Goal: Information Seeking & Learning: Learn about a topic

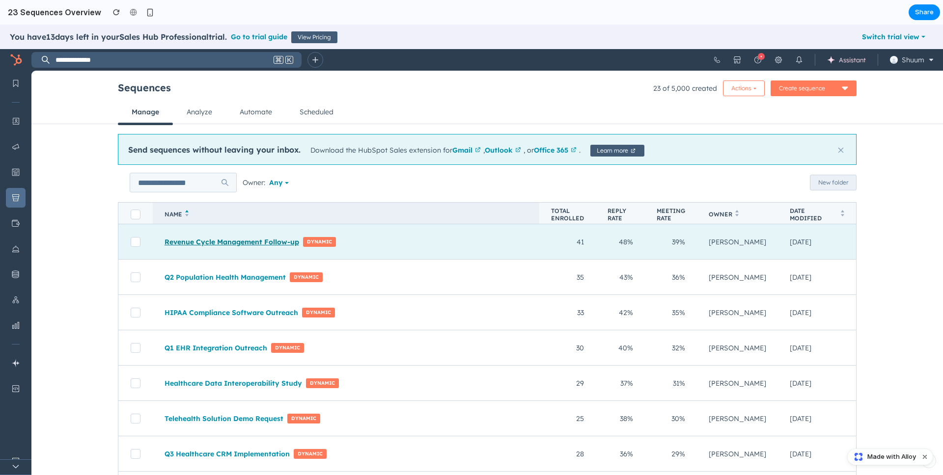
click at [196, 241] on link "Revenue Cycle Management Follow-up" at bounding box center [232, 242] width 135 height 9
click at [217, 242] on link "Revenue Cycle Management Follow-up" at bounding box center [232, 242] width 135 height 9
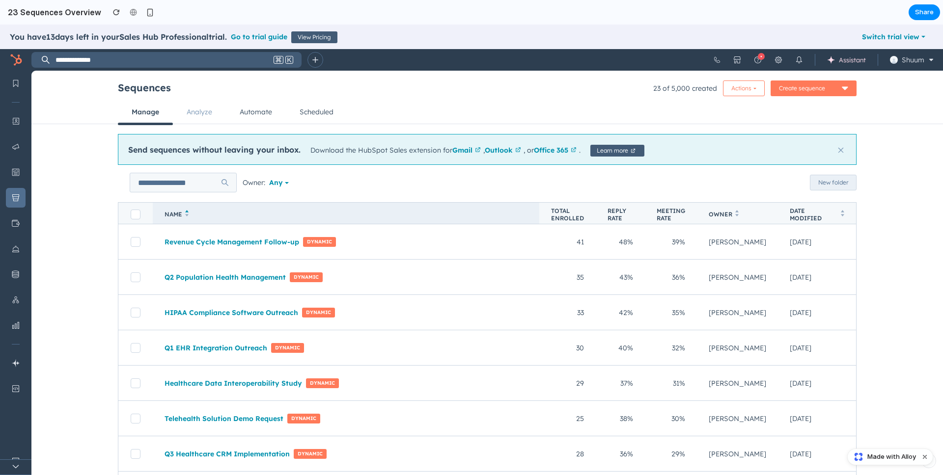
click at [201, 108] on i18n-string "Analyze" at bounding box center [200, 112] width 26 height 9
click at [261, 114] on i18n-string "Automate" at bounding box center [256, 112] width 32 height 9
click at [338, 117] on link "Scheduled" at bounding box center [316, 112] width 61 height 24
click at [126, 113] on link "Manage" at bounding box center [145, 112] width 55 height 24
click at [496, 153] on i18n-string "Outlook" at bounding box center [499, 150] width 28 height 12
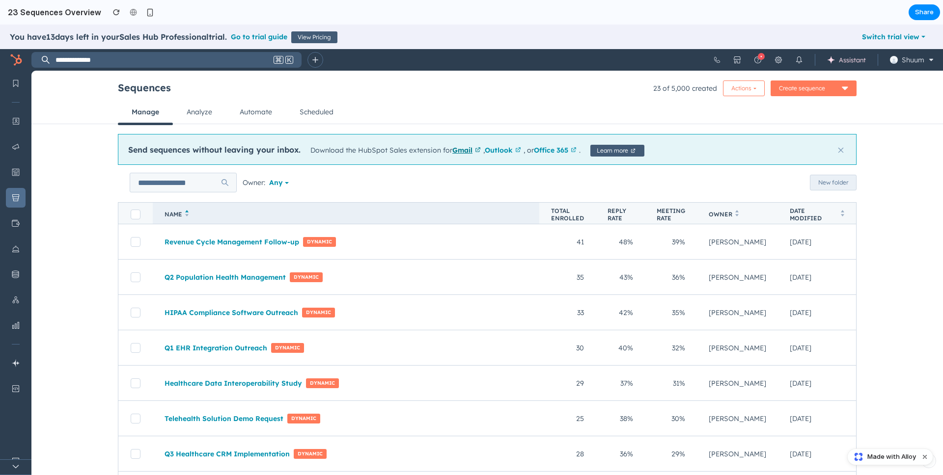
click at [458, 152] on i18n-string "Gmail" at bounding box center [462, 150] width 20 height 12
click at [17, 171] on icon "Content" at bounding box center [16, 172] width 8 height 8
click at [16, 143] on icon "Marketing" at bounding box center [16, 147] width 8 height 8
click at [16, 123] on icon "CRM" at bounding box center [16, 121] width 8 height 8
drag, startPoint x: 16, startPoint y: 236, endPoint x: 17, endPoint y: 250, distance: 14.3
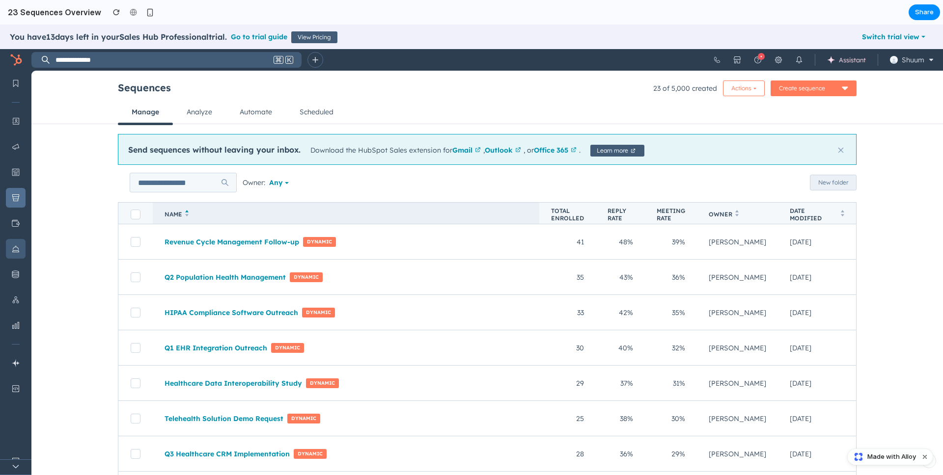
click at [16, 236] on button "Service" at bounding box center [15, 249] width 31 height 26
drag, startPoint x: 16, startPoint y: 266, endPoint x: 17, endPoint y: 275, distance: 8.5
click at [16, 269] on button "Data Management" at bounding box center [15, 275] width 31 height 26
drag, startPoint x: 21, startPoint y: 333, endPoint x: 19, endPoint y: 355, distance: 21.2
click at [20, 348] on div at bounding box center [26, 273] width 12 height 405
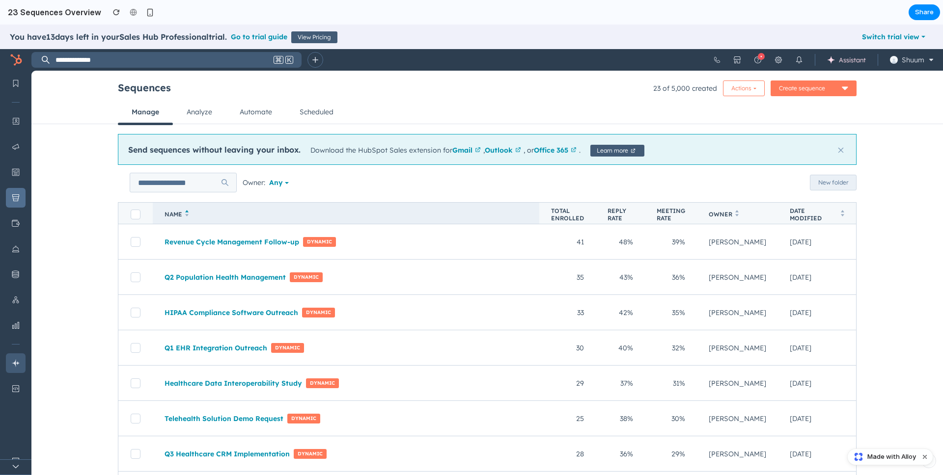
click at [15, 369] on button "Breeze" at bounding box center [15, 364] width 31 height 26
click at [18, 385] on icon "Development" at bounding box center [16, 389] width 8 height 8
click at [18, 90] on button "Bookmarks" at bounding box center [15, 84] width 31 height 26
click at [911, 35] on i18n-string "Switch trial view" at bounding box center [890, 37] width 57 height 12
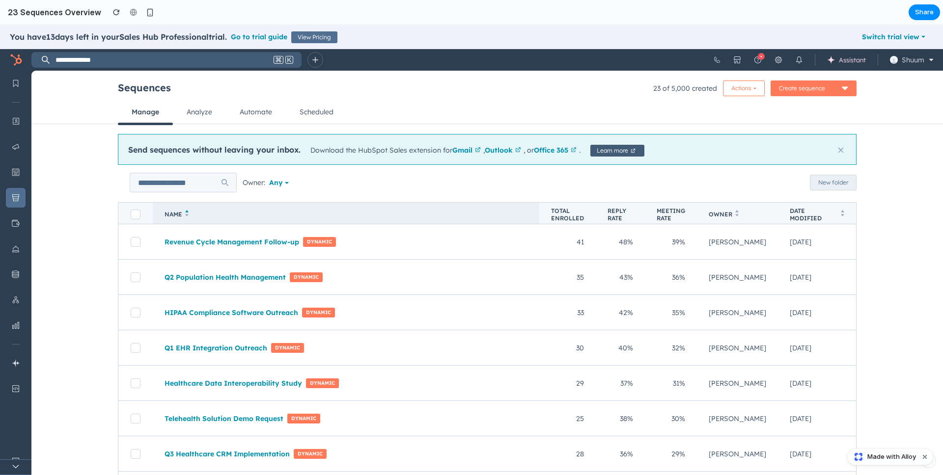
click at [313, 40] on i18n-string "View Pricing" at bounding box center [314, 36] width 33 height 7
click at [287, 39] on i18n-string "Go to trial guide" at bounding box center [259, 36] width 56 height 9
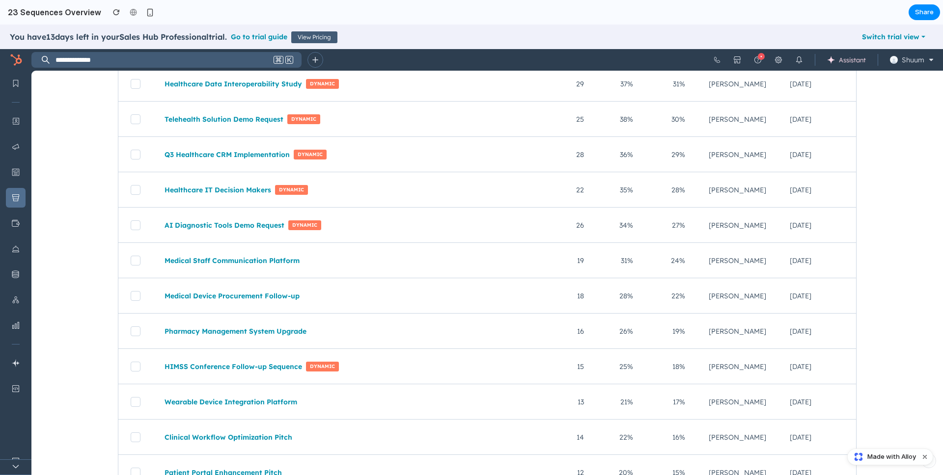
scroll to position [594, 0]
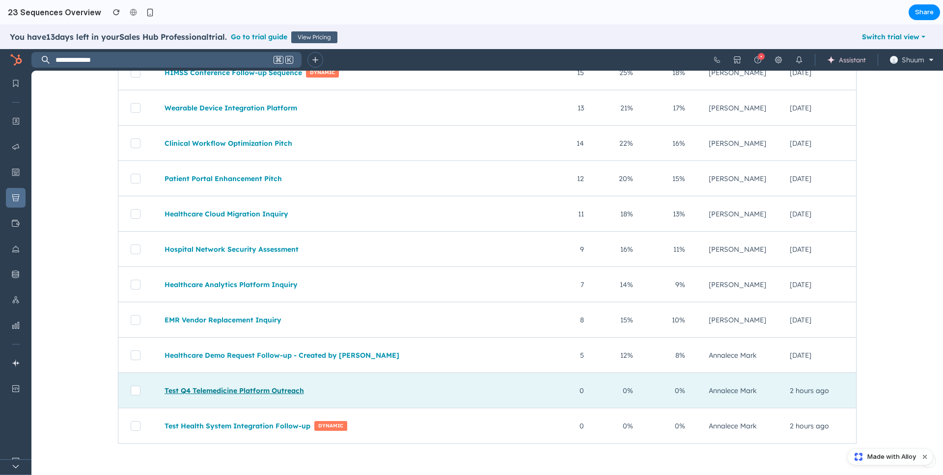
click at [227, 389] on link "Test Q4 Telemedicine Platform Outreach" at bounding box center [234, 390] width 139 height 9
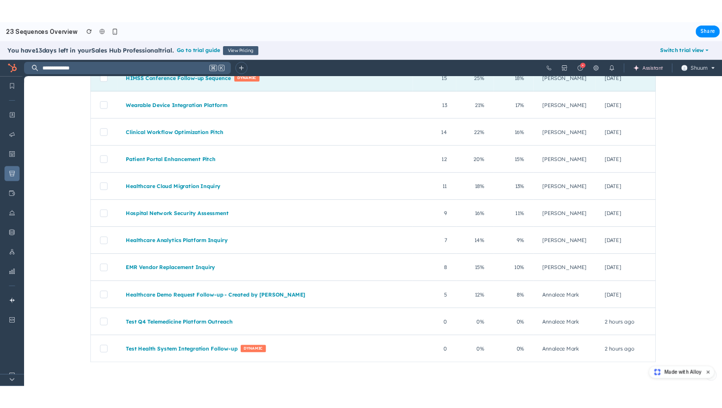
scroll to position [0, 0]
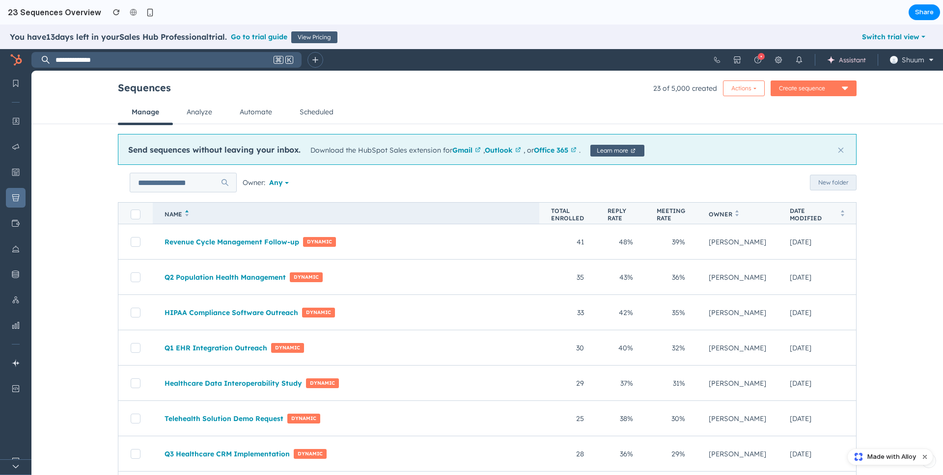
click at [879, 454] on span "Made with Alloy" at bounding box center [891, 457] width 49 height 10
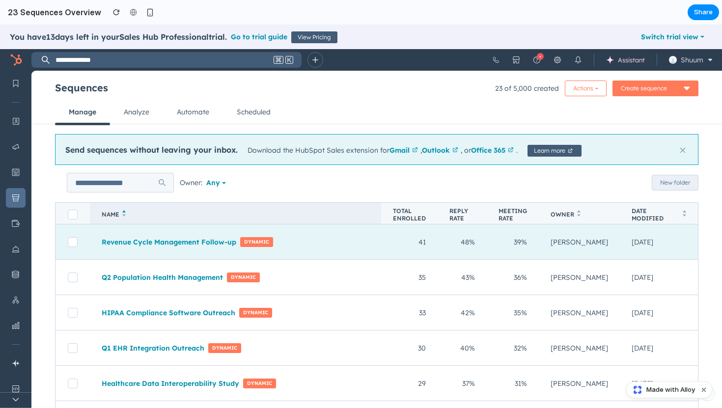
click at [466, 247] on p "48%" at bounding box center [462, 242] width 26 height 12
click at [423, 242] on span "41" at bounding box center [421, 242] width 7 height 9
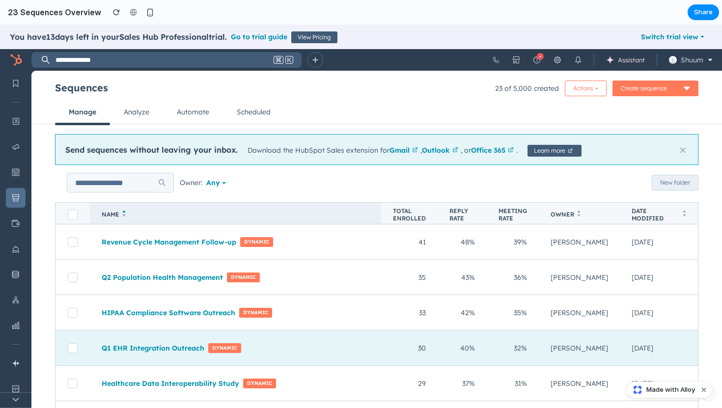
click at [440, 334] on td "40%" at bounding box center [462, 348] width 49 height 35
